Goal: Task Accomplishment & Management: Use online tool/utility

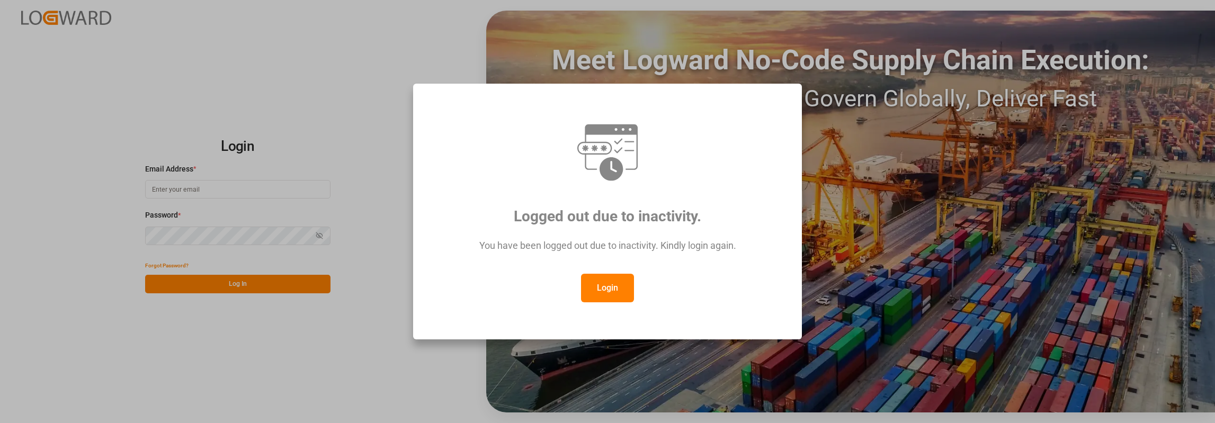
click at [607, 284] on button "Login" at bounding box center [607, 288] width 53 height 29
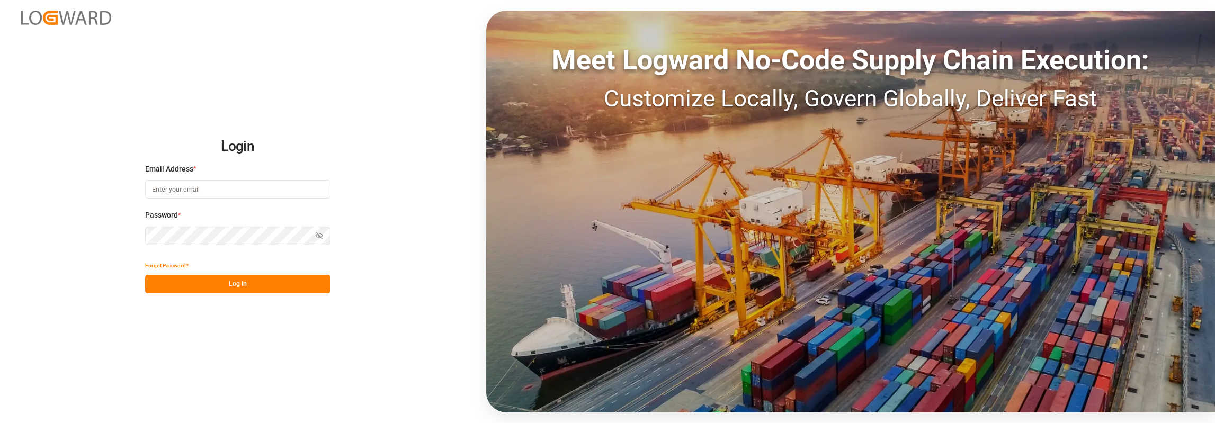
click at [166, 181] on input at bounding box center [237, 189] width 185 height 19
type input "[PERSON_NAME][EMAIL_ADDRESS][PERSON_NAME][DOMAIN_NAME]"
drag, startPoint x: 235, startPoint y: 141, endPoint x: 380, endPoint y: 112, distance: 148.1
click at [380, 112] on div "Login Email Address * [PERSON_NAME][EMAIL_ADDRESS][PERSON_NAME][DOMAIN_NAME] Pa…" at bounding box center [607, 211] width 1215 height 423
drag, startPoint x: 1110, startPoint y: 2, endPoint x: 221, endPoint y: 288, distance: 934.0
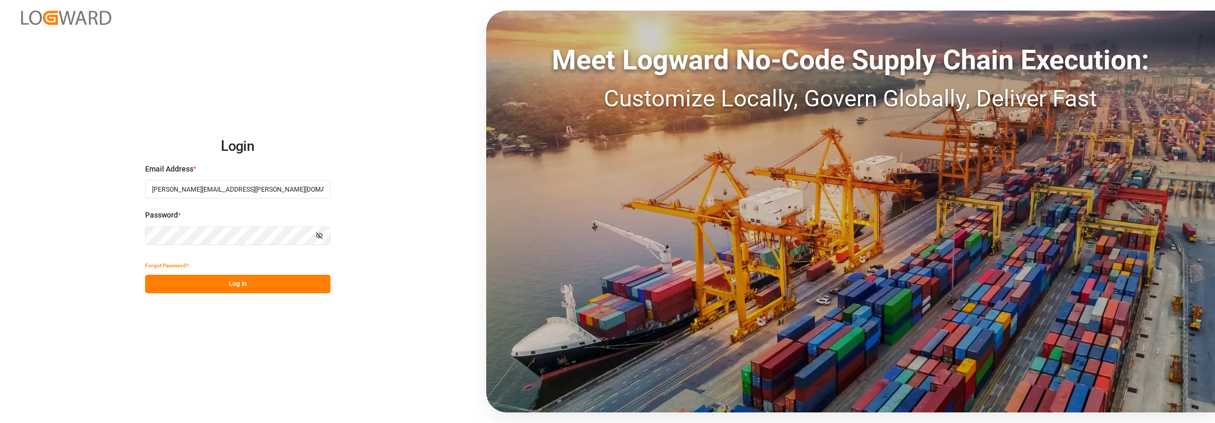
click at [221, 288] on button "Log In" at bounding box center [237, 284] width 185 height 19
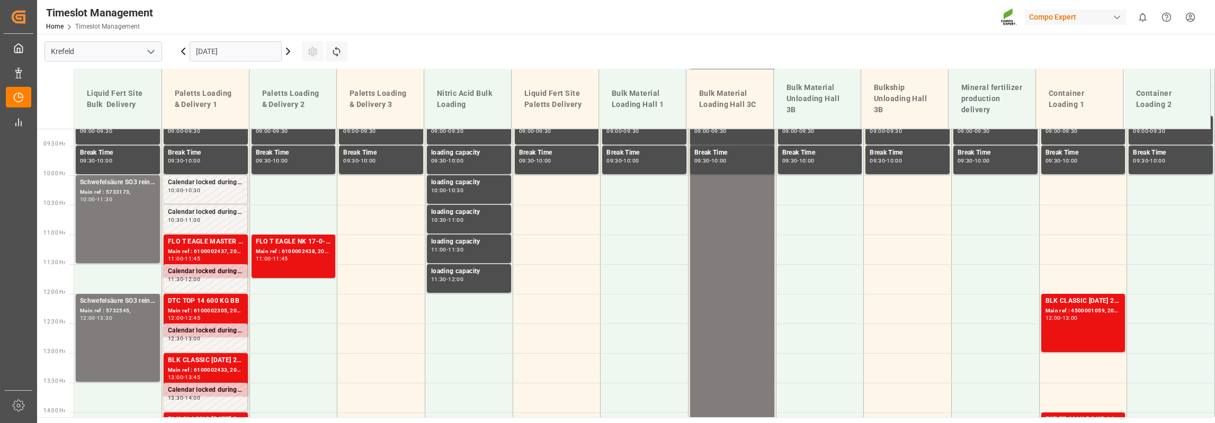
scroll to position [549, 0]
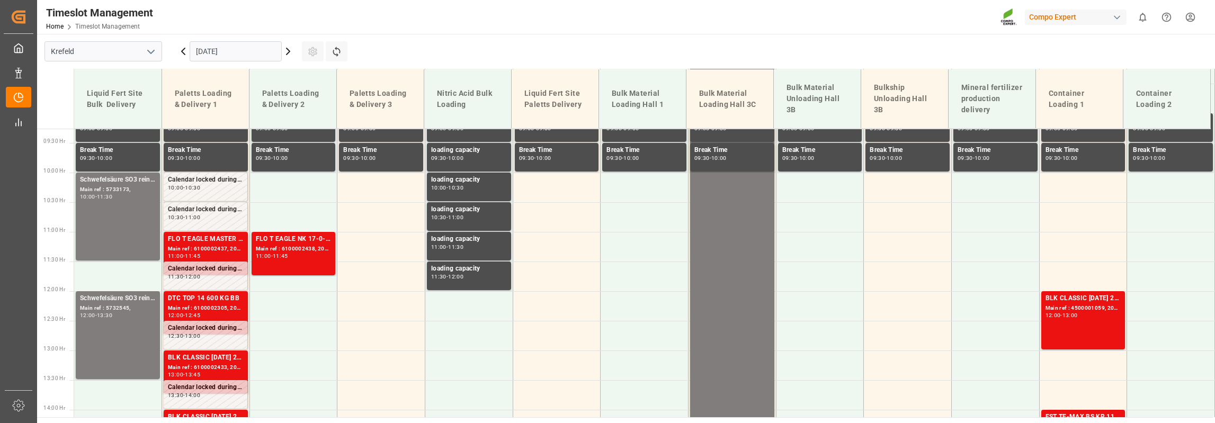
click at [233, 51] on input "[DATE]" at bounding box center [236, 51] width 92 height 20
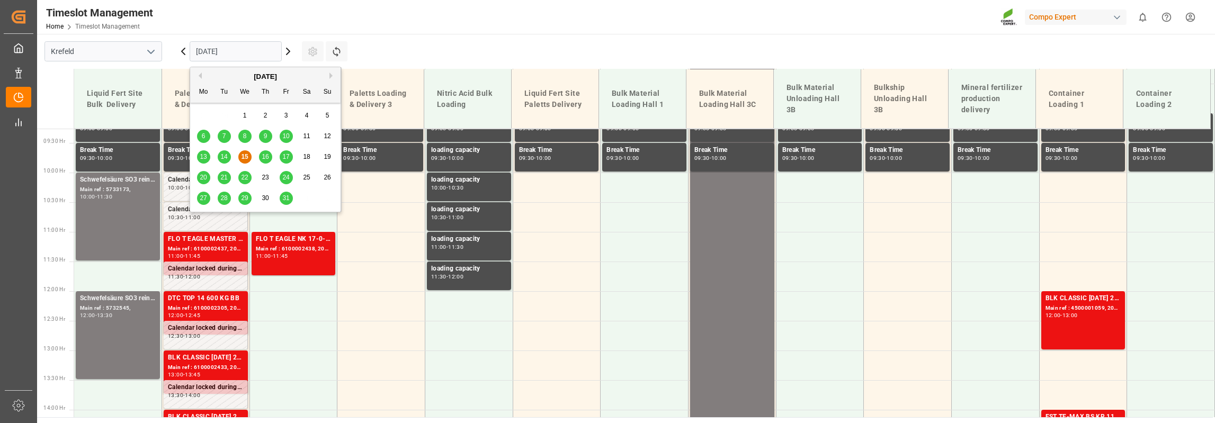
click at [203, 199] on span "27" at bounding box center [203, 197] width 7 height 7
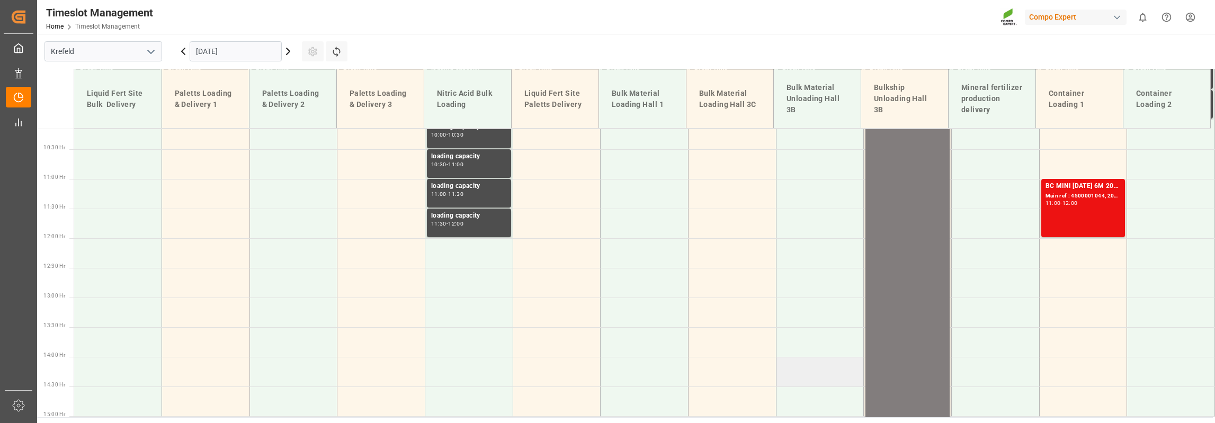
scroll to position [337, 0]
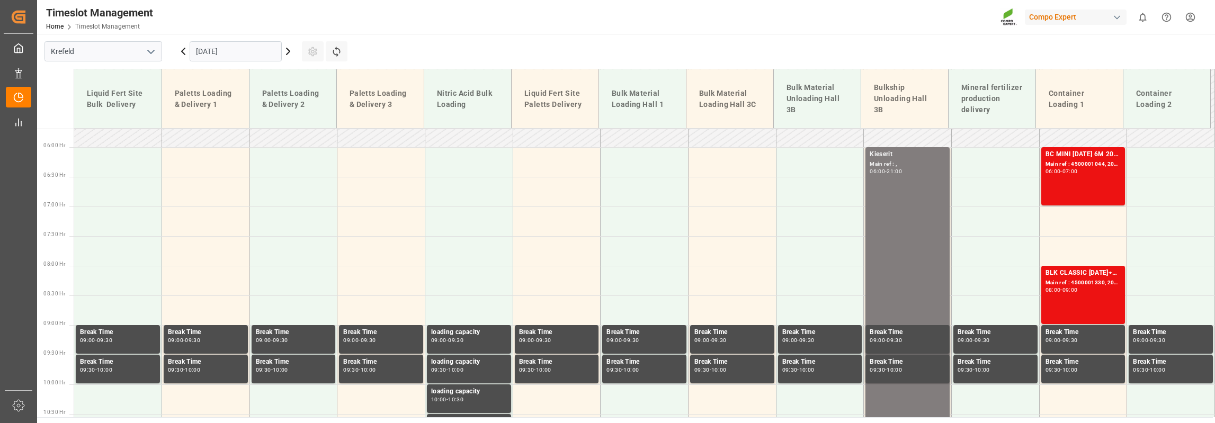
click at [244, 50] on input "[DATE]" at bounding box center [236, 51] width 92 height 20
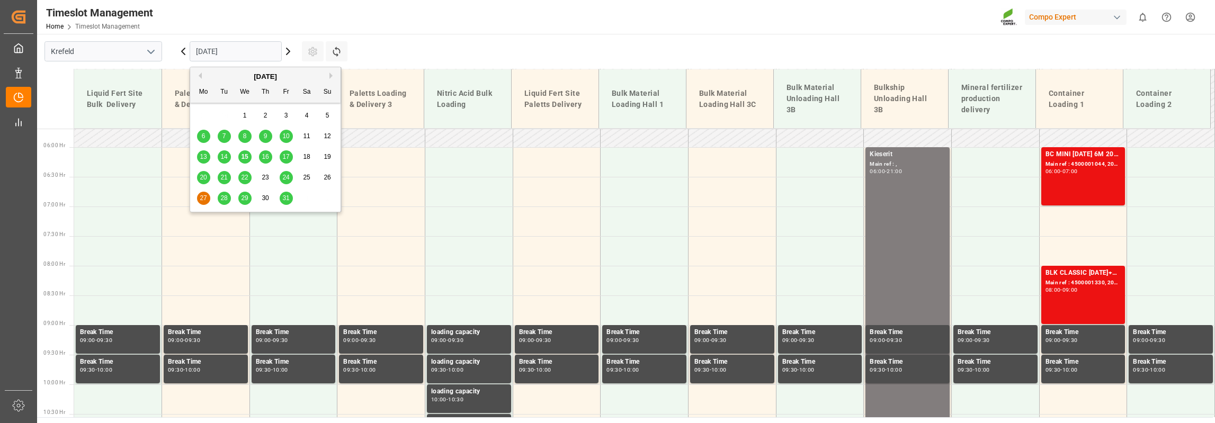
click at [333, 76] on button "Next Month" at bounding box center [332, 76] width 6 height 6
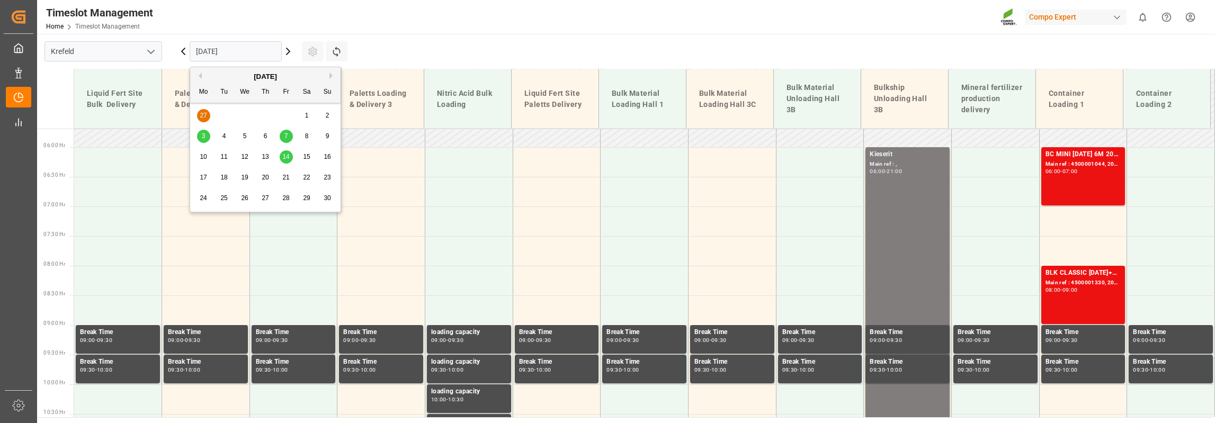
click at [262, 135] on div "6" at bounding box center [265, 136] width 13 height 13
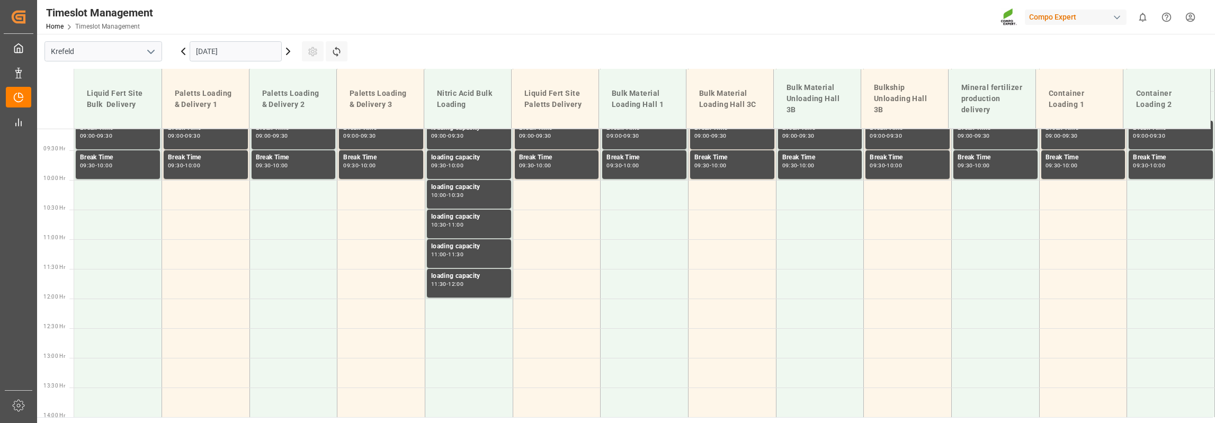
scroll to position [549, 0]
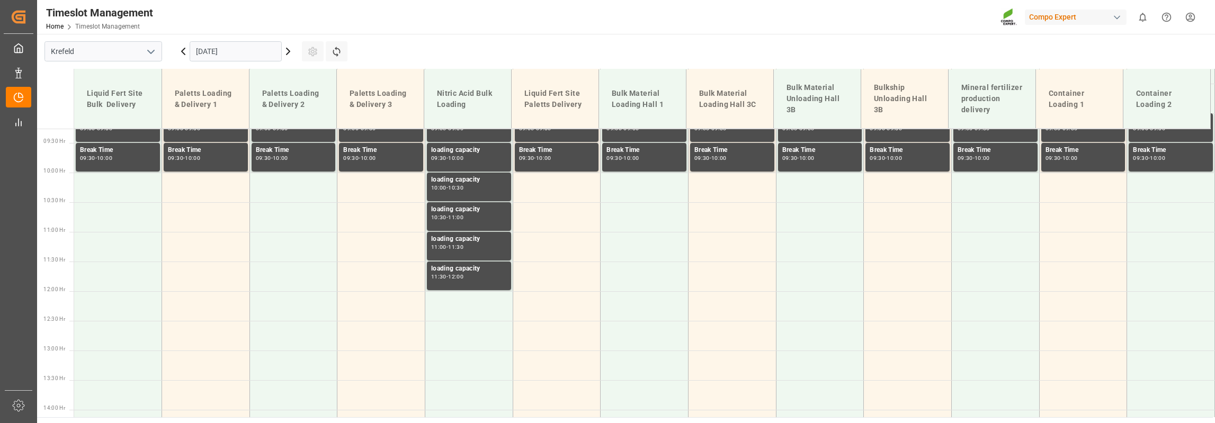
click at [289, 51] on icon at bounding box center [288, 51] width 3 height 6
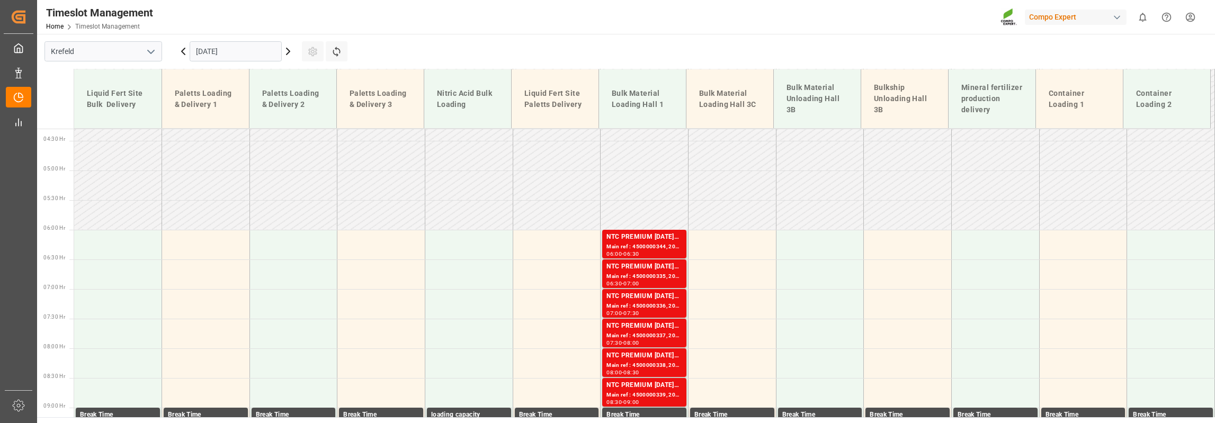
scroll to position [231, 0]
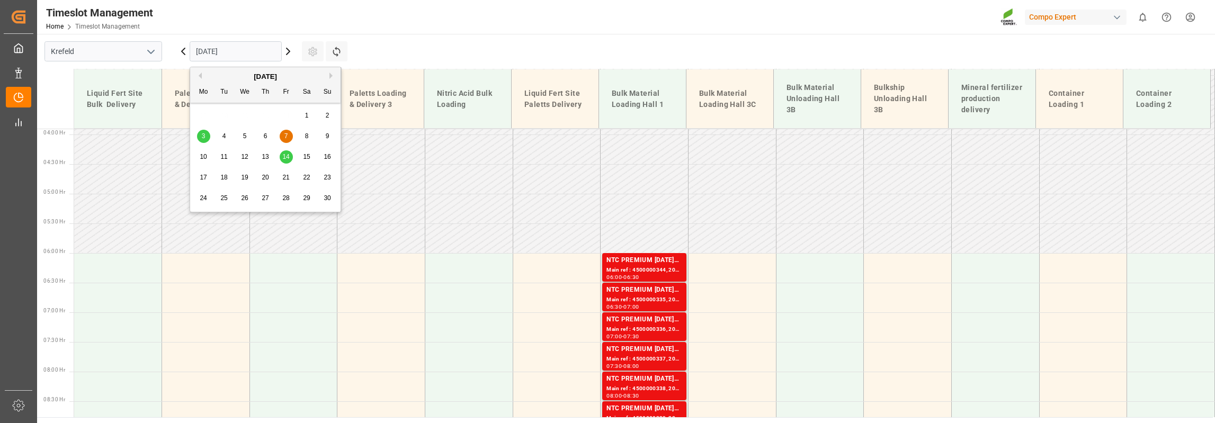
click at [211, 53] on input "[DATE]" at bounding box center [236, 51] width 92 height 20
click at [265, 137] on span "6" at bounding box center [266, 135] width 4 height 7
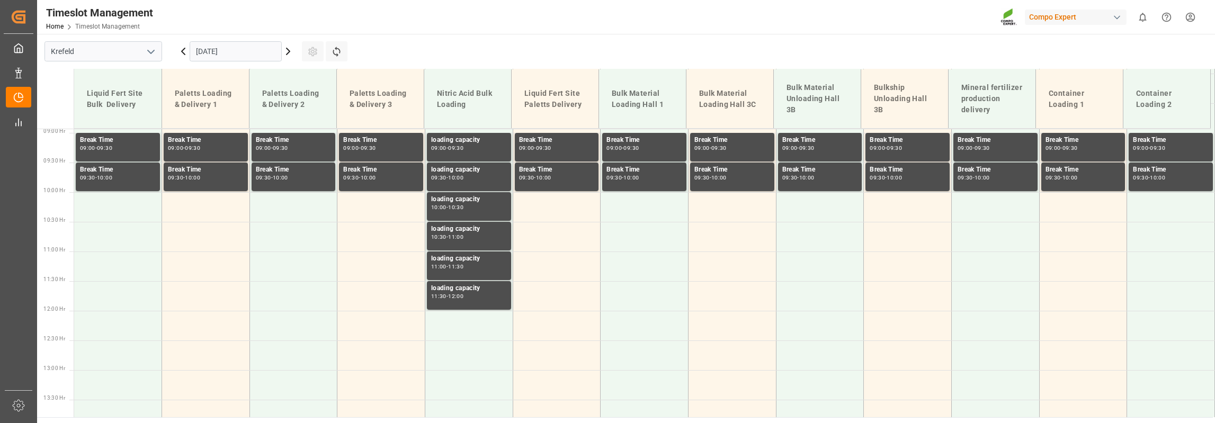
scroll to position [549, 0]
